Goal: Task Accomplishment & Management: Manage account settings

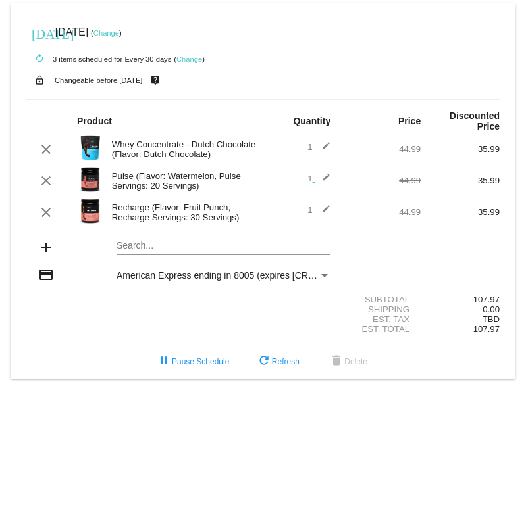
click at [119, 33] on link "Change" at bounding box center [106, 33] width 26 height 8
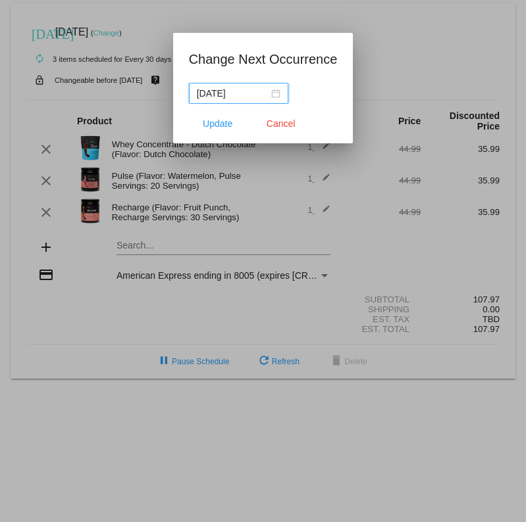
click at [278, 94] on div "[DATE]" at bounding box center [239, 93] width 84 height 14
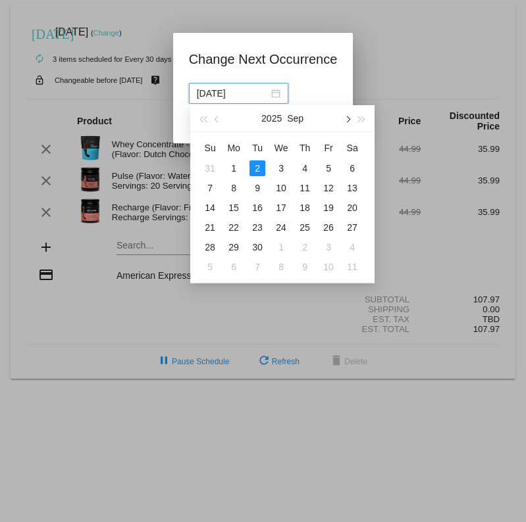
click at [347, 118] on span "button" at bounding box center [347, 119] width 7 height 7
click at [304, 170] on div "2" at bounding box center [305, 169] width 16 height 16
type input "[DATE]"
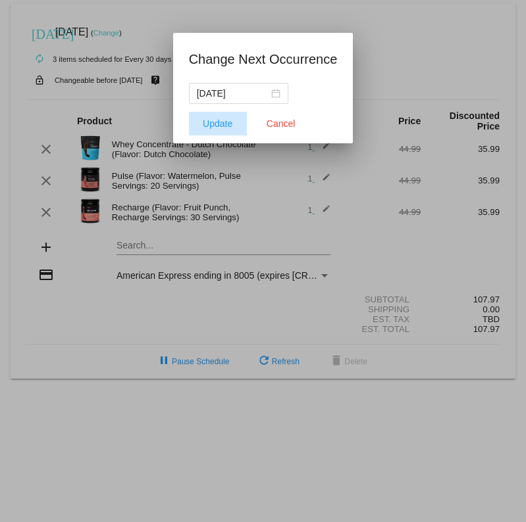
click at [218, 120] on span "Update" at bounding box center [218, 123] width 30 height 11
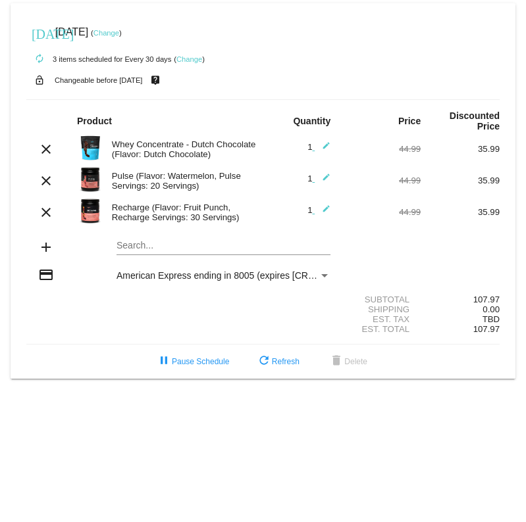
click at [189, 59] on link "Change" at bounding box center [189, 59] width 26 height 8
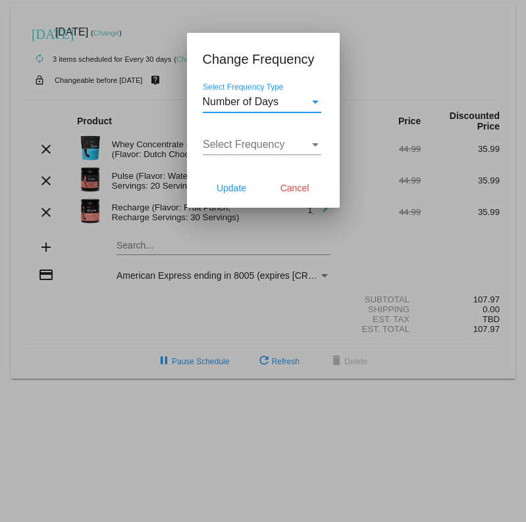
click at [313, 139] on div "Select Frequency Select Frequency" at bounding box center [262, 141] width 118 height 30
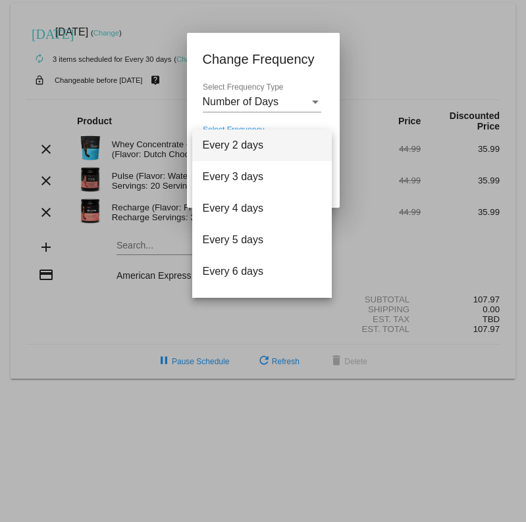
click at [313, 97] on div at bounding box center [263, 261] width 526 height 522
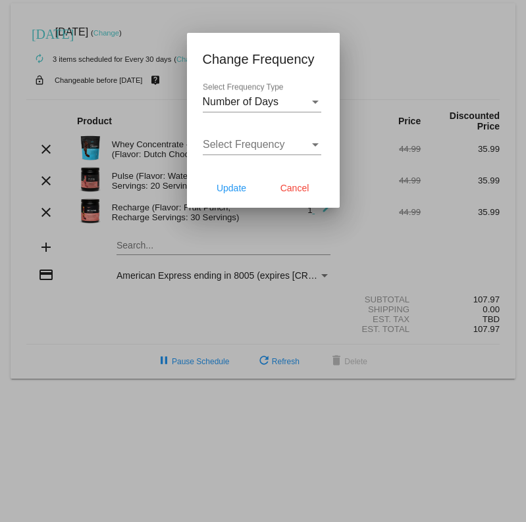
click at [314, 97] on div "Select Frequency Type" at bounding box center [315, 102] width 12 height 12
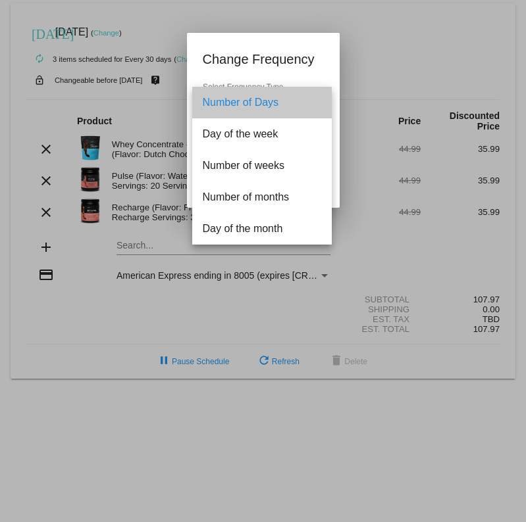
click at [314, 97] on span "Number of Days" at bounding box center [262, 103] width 118 height 32
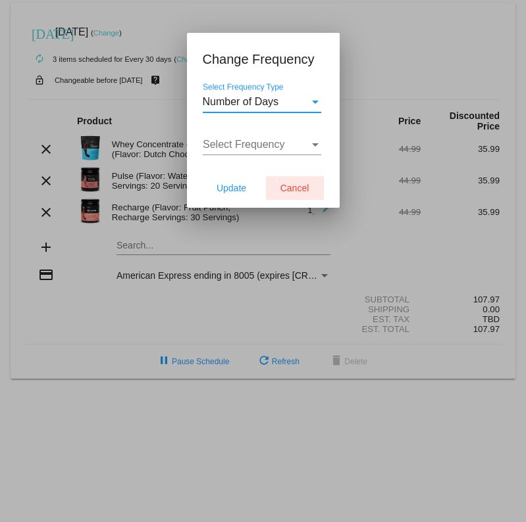
click at [297, 193] on span "Cancel" at bounding box center [294, 188] width 29 height 11
